Goal: Submit feedback/report problem

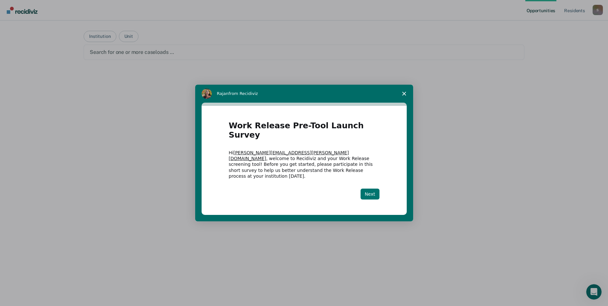
click at [373, 188] on button "Next" at bounding box center [370, 193] width 19 height 11
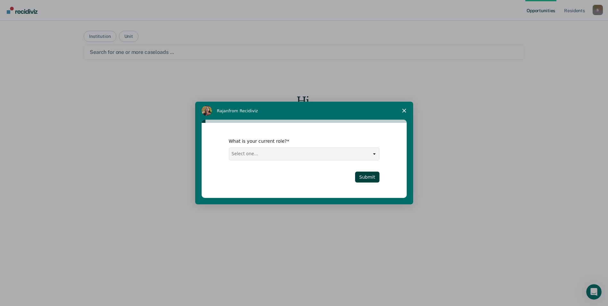
click at [376, 153] on select "Select one... Case Manager FUM Assistant Warden Warden" at bounding box center [304, 154] width 150 height 12
select select "Case Manager"
click at [229, 148] on select "Select one... Case Manager FUM Assistant Warden Warden" at bounding box center [304, 154] width 150 height 12
click at [369, 177] on button "Submit" at bounding box center [367, 176] width 24 height 11
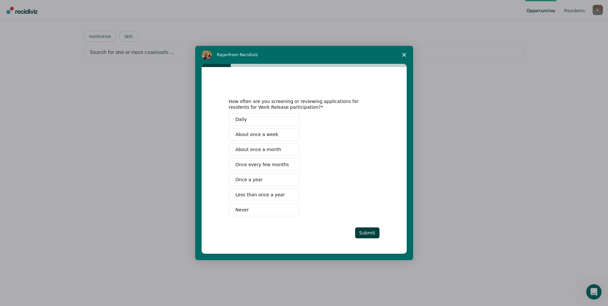
click at [273, 120] on button "Daily" at bounding box center [264, 119] width 70 height 12
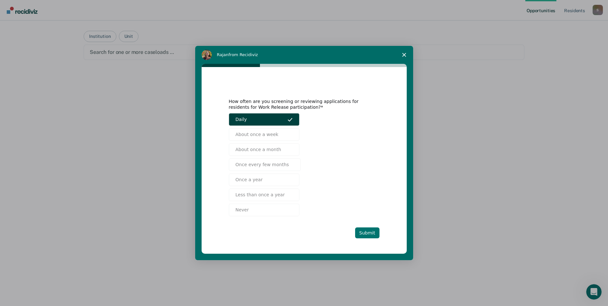
click at [370, 230] on button "Submit" at bounding box center [367, 232] width 24 height 11
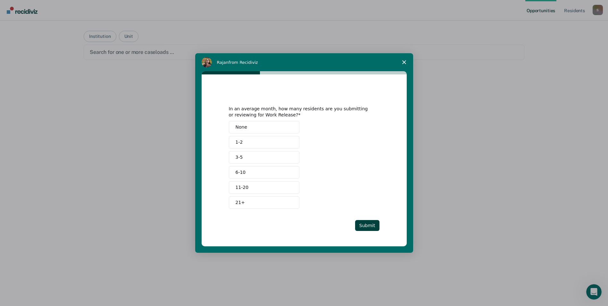
click at [262, 173] on button "6-10" at bounding box center [264, 172] width 70 height 12
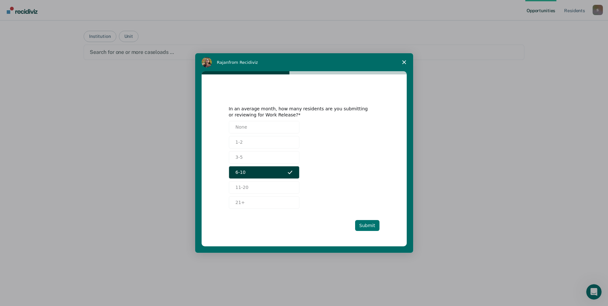
click at [373, 224] on button "Submit" at bounding box center [367, 225] width 24 height 11
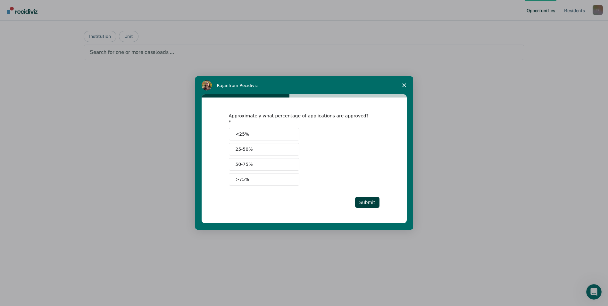
click at [257, 147] on button "25-50%" at bounding box center [264, 149] width 70 height 12
click at [374, 199] on button "Submit" at bounding box center [367, 202] width 24 height 11
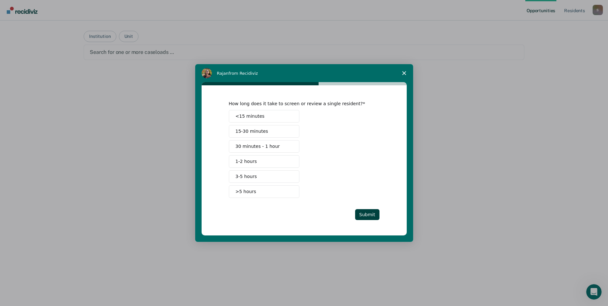
click at [262, 131] on span "15-30 minutes" at bounding box center [252, 131] width 33 height 7
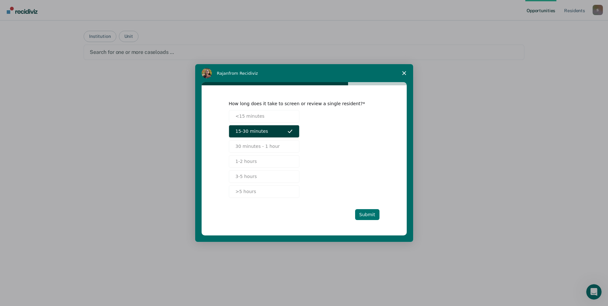
click at [368, 214] on button "Submit" at bounding box center [367, 214] width 24 height 11
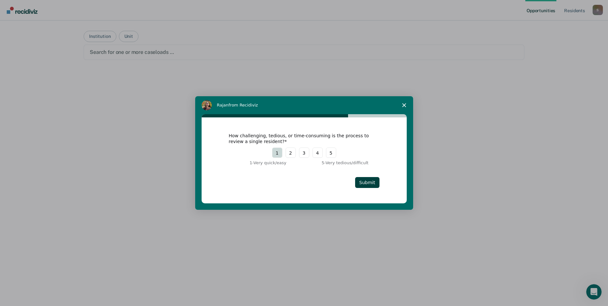
click at [279, 154] on button "1" at bounding box center [277, 152] width 10 height 10
click at [291, 151] on button "2" at bounding box center [291, 152] width 10 height 10
click at [379, 186] on div "How challenging, tedious, or time-consuming is the process to review a single r…" at bounding box center [304, 160] width 205 height 86
click at [376, 185] on button "Submit" at bounding box center [367, 182] width 24 height 11
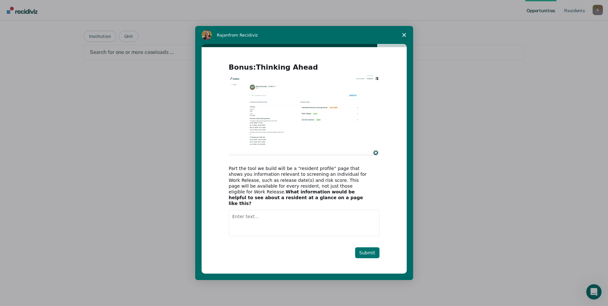
click at [367, 247] on button "Submit" at bounding box center [367, 252] width 24 height 11
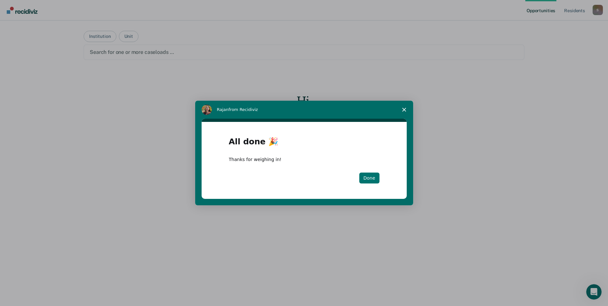
click at [372, 176] on button "Done" at bounding box center [369, 177] width 20 height 11
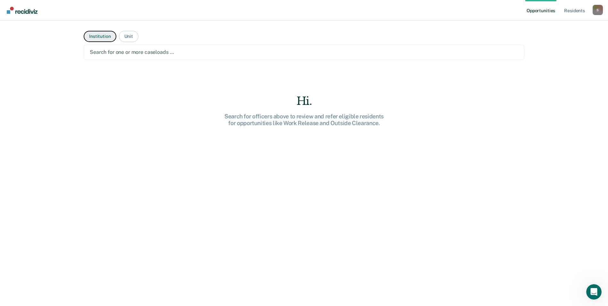
click at [104, 38] on button "Institution" at bounding box center [100, 36] width 32 height 11
click at [168, 52] on div at bounding box center [304, 51] width 428 height 7
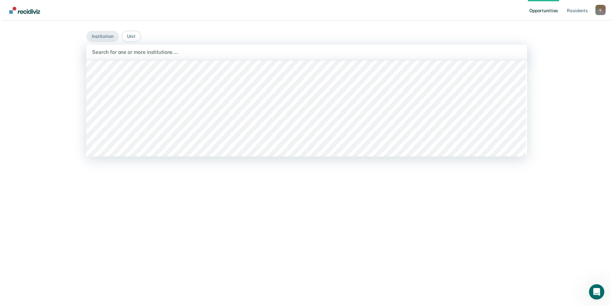
scroll to position [4871, 0]
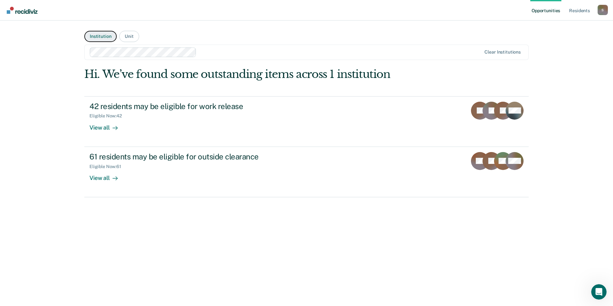
click at [106, 37] on button "Institution" at bounding box center [100, 36] width 32 height 11
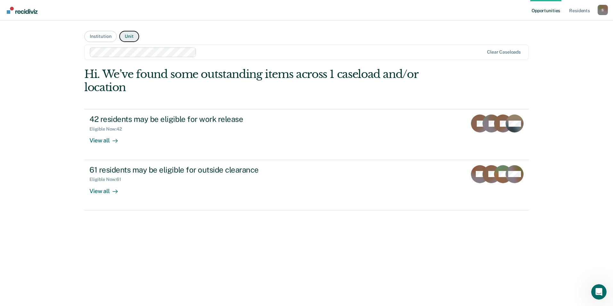
click at [128, 38] on button "Unit" at bounding box center [129, 36] width 20 height 11
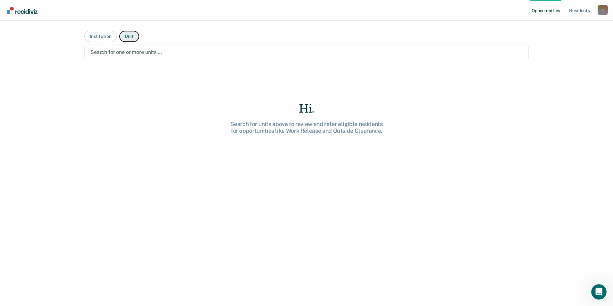
click at [128, 38] on button "Unit" at bounding box center [129, 36] width 20 height 11
click at [102, 38] on button "Institution" at bounding box center [100, 36] width 32 height 11
click at [97, 36] on button "Institution" at bounding box center [100, 36] width 32 height 11
click at [107, 39] on button "Institution" at bounding box center [100, 36] width 32 height 11
click at [113, 48] on div "Search for one or more institutions …" at bounding box center [306, 52] width 433 height 9
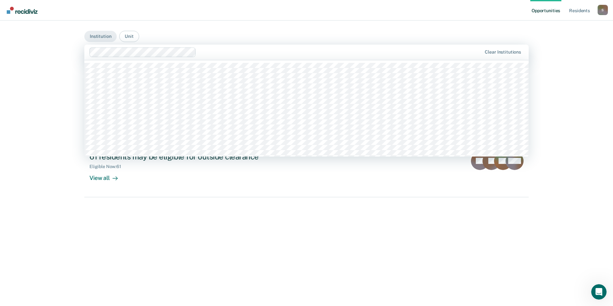
click at [219, 51] on div at bounding box center [340, 51] width 283 height 7
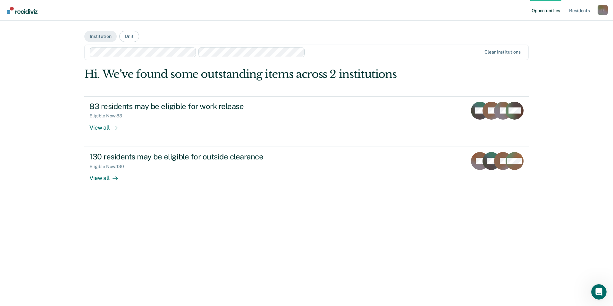
click at [566, 135] on div "Opportunities Resident s Sonya.Boldon@doc.mo.gov S Profile How it works Log Out…" at bounding box center [306, 153] width 613 height 306
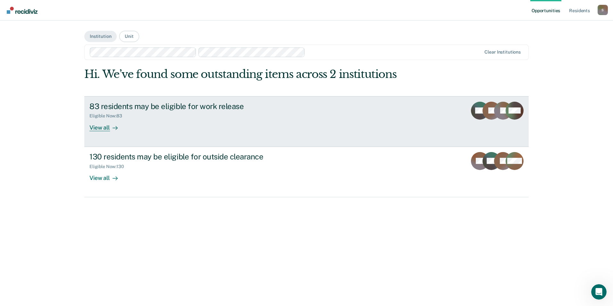
click at [104, 127] on div "View all" at bounding box center [107, 125] width 36 height 12
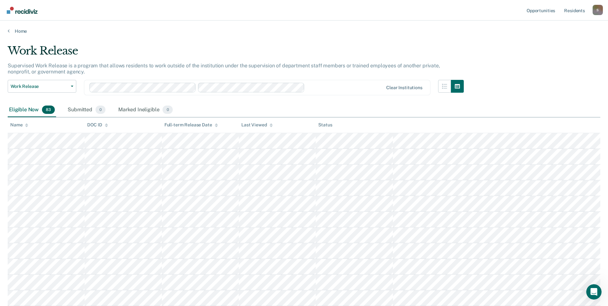
click at [599, 10] on div "S" at bounding box center [598, 10] width 10 height 10
click at [557, 42] on link "Log Out" at bounding box center [572, 41] width 52 height 5
